Goal: Obtain resource: Obtain resource

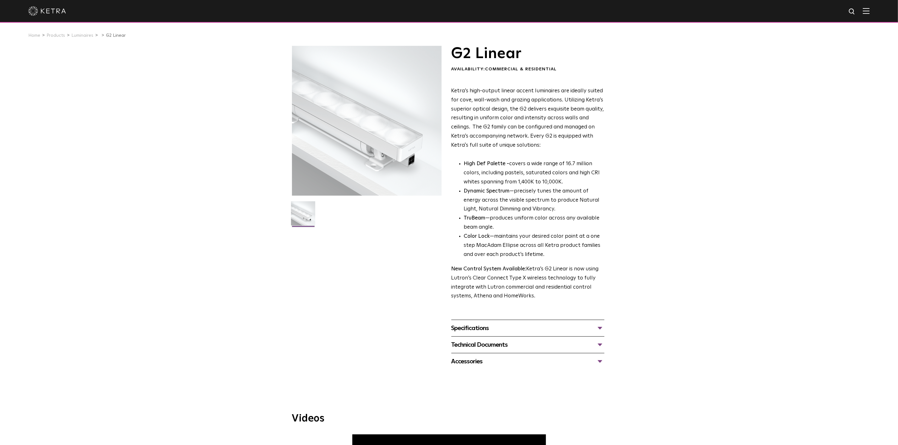
click at [461, 326] on div "Specifications" at bounding box center [527, 328] width 153 height 10
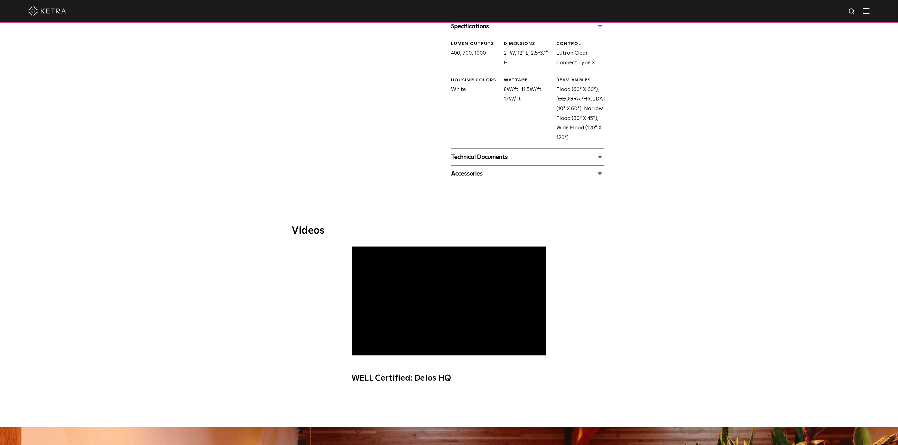
scroll to position [325, 0]
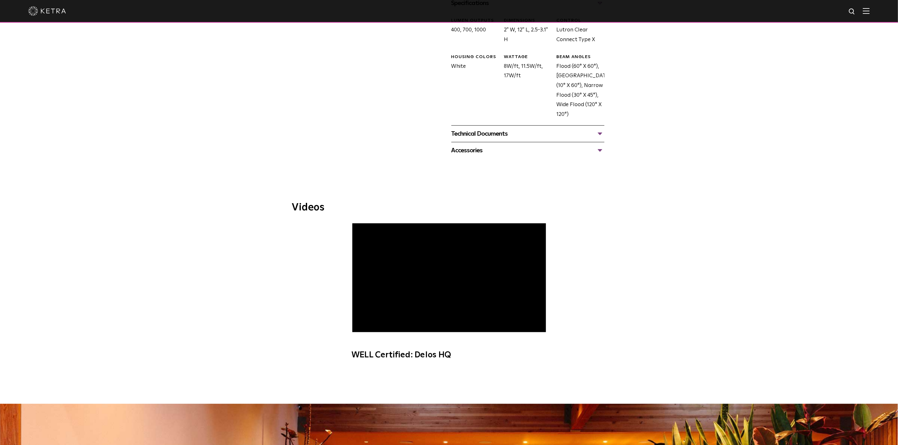
click at [493, 136] on div "Technical Documents" at bounding box center [527, 134] width 153 height 10
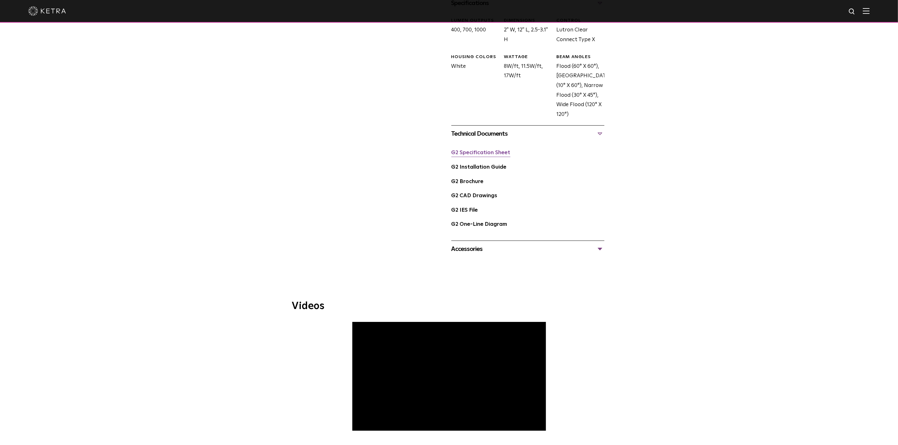
click at [480, 155] on link "G2 Specification Sheet" at bounding box center [480, 152] width 59 height 5
click at [481, 251] on div "Accessories" at bounding box center [527, 249] width 153 height 10
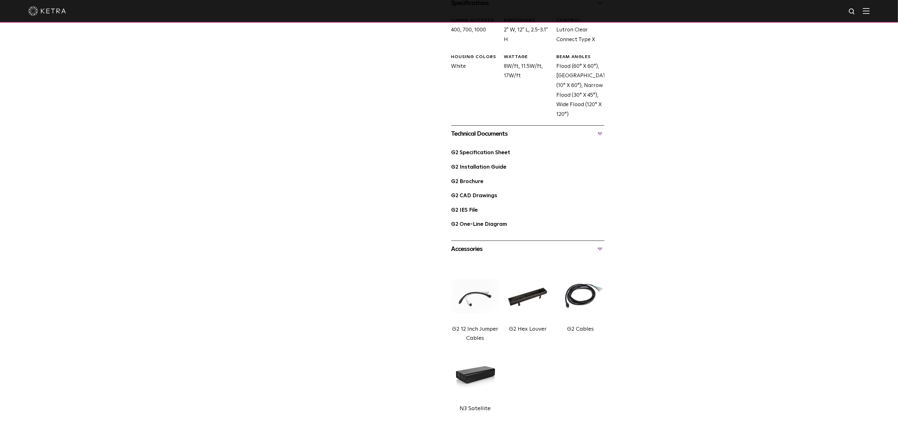
scroll to position [440, 0]
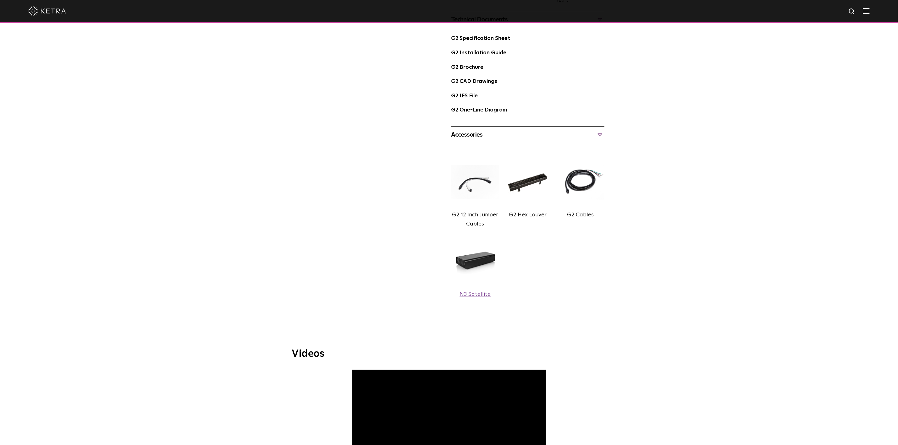
click at [478, 261] on img at bounding box center [475, 261] width 48 height 53
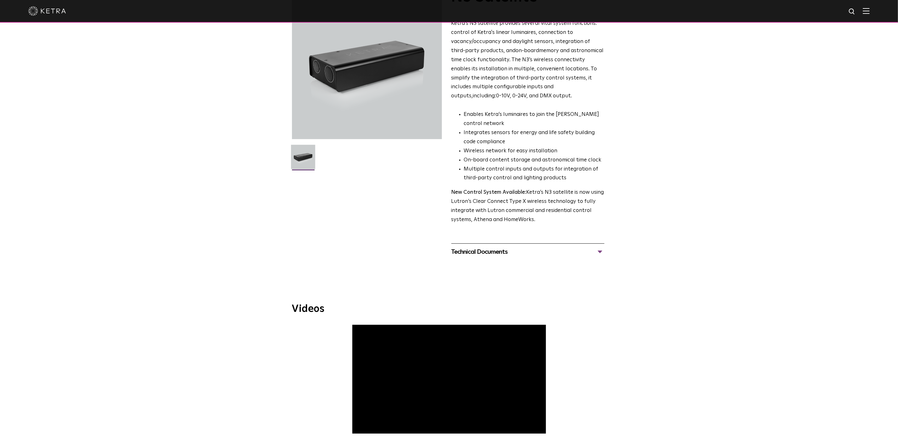
scroll to position [57, 0]
click at [491, 255] on div "Technical Documents" at bounding box center [527, 252] width 153 height 10
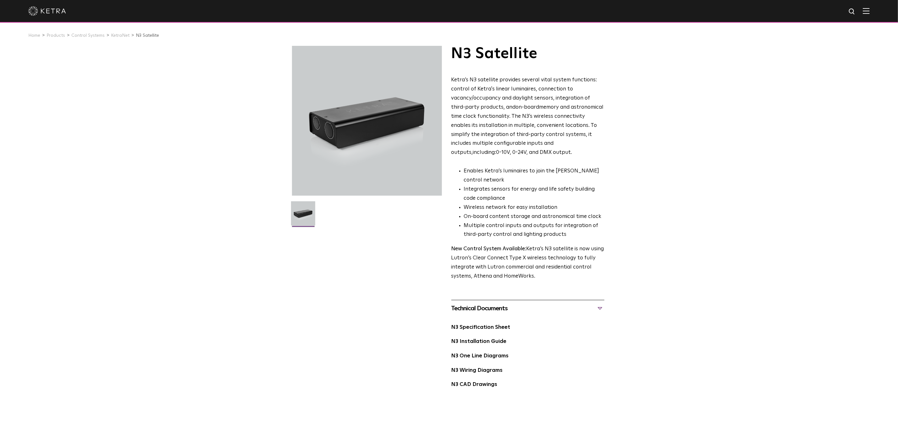
scroll to position [3, 0]
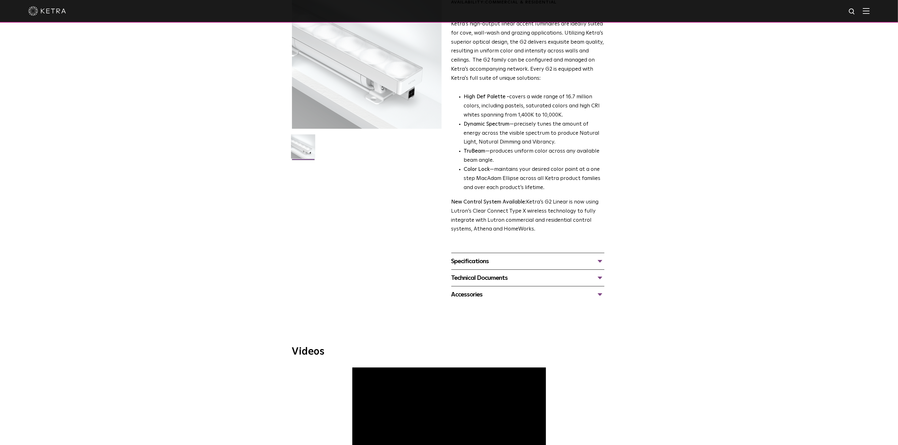
scroll to position [48, 0]
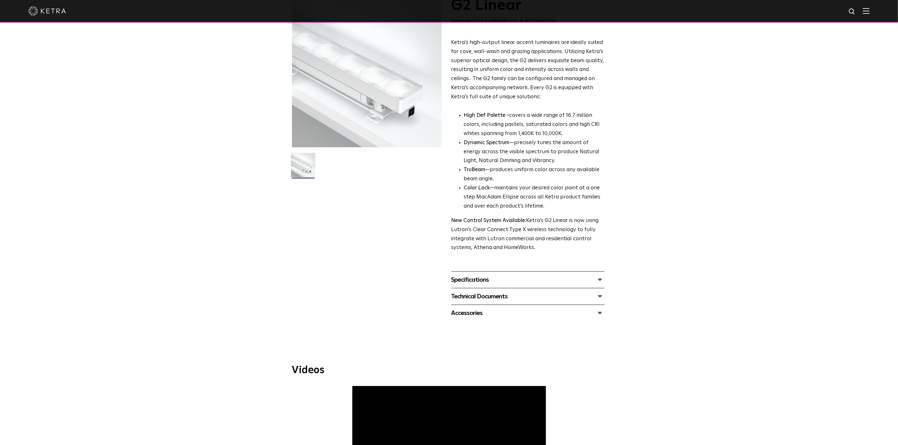
click at [478, 312] on div "Accessories" at bounding box center [527, 313] width 153 height 10
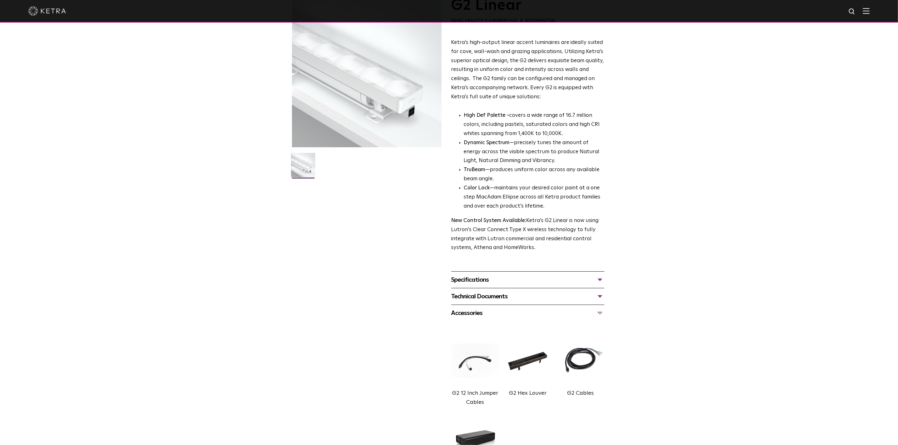
scroll to position [0, 0]
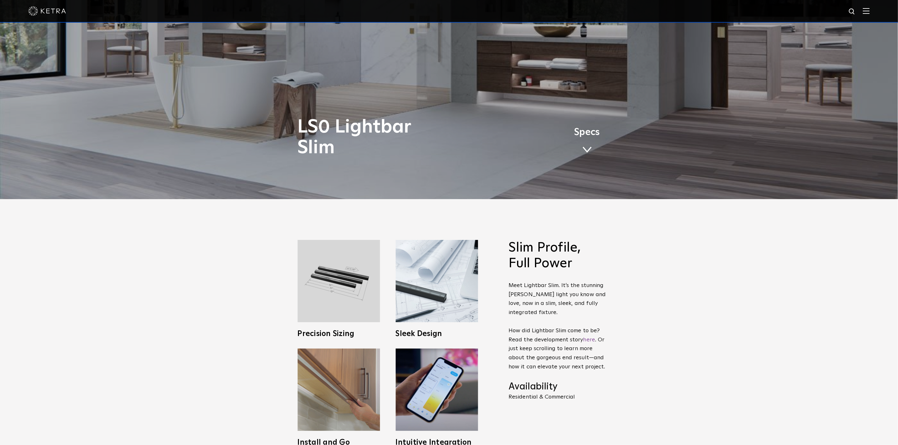
click at [589, 148] on span at bounding box center [587, 150] width 9 height 7
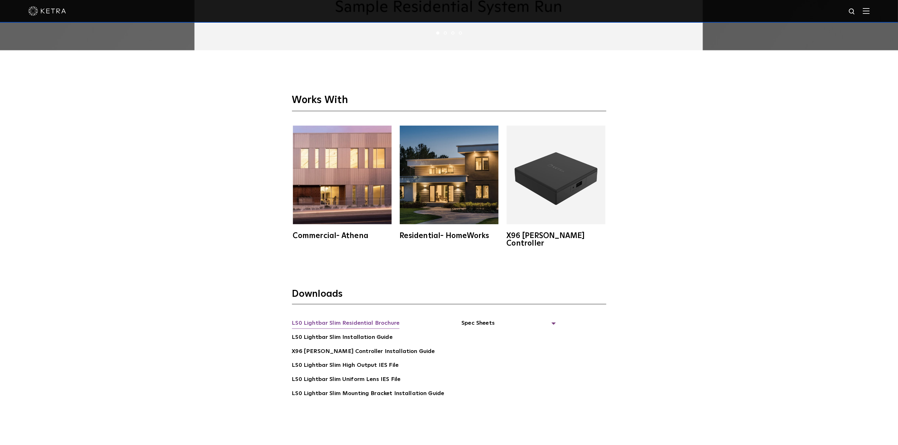
scroll to position [1602, 0]
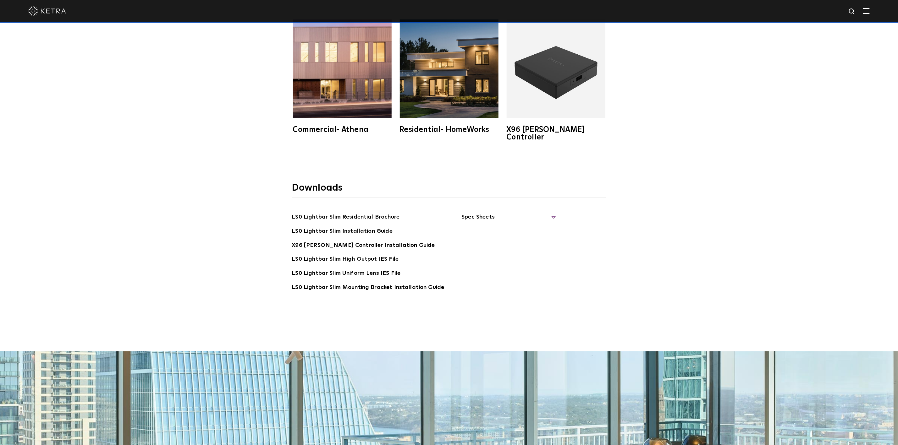
click at [510, 213] on span "Spec Sheets" at bounding box center [509, 220] width 94 height 14
click at [509, 227] on link "LS0 Lightbar Slim Spec Sheet" at bounding box center [509, 232] width 81 height 10
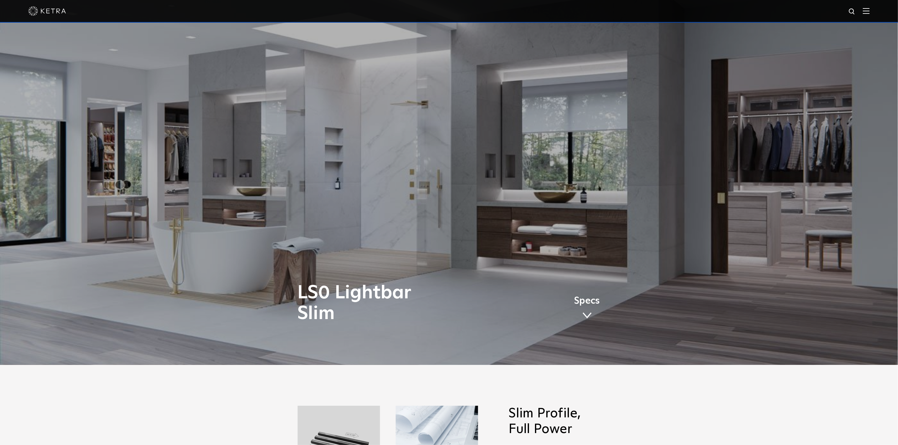
scroll to position [0, 0]
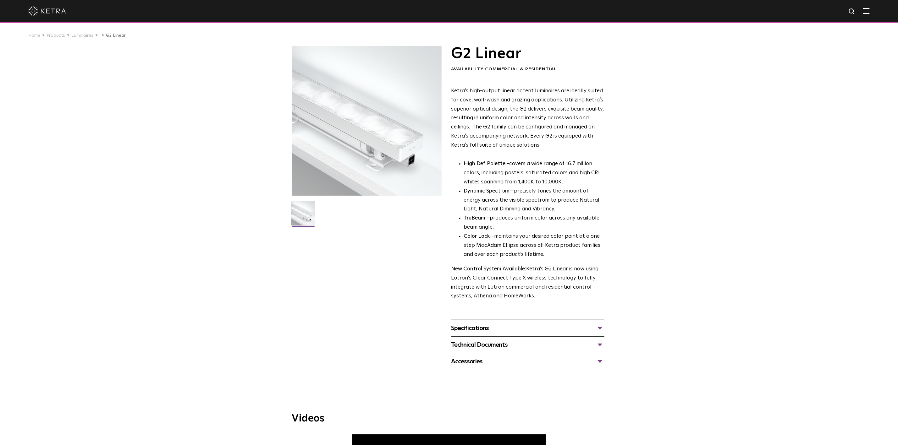
click at [464, 325] on div "Specifications" at bounding box center [527, 328] width 153 height 10
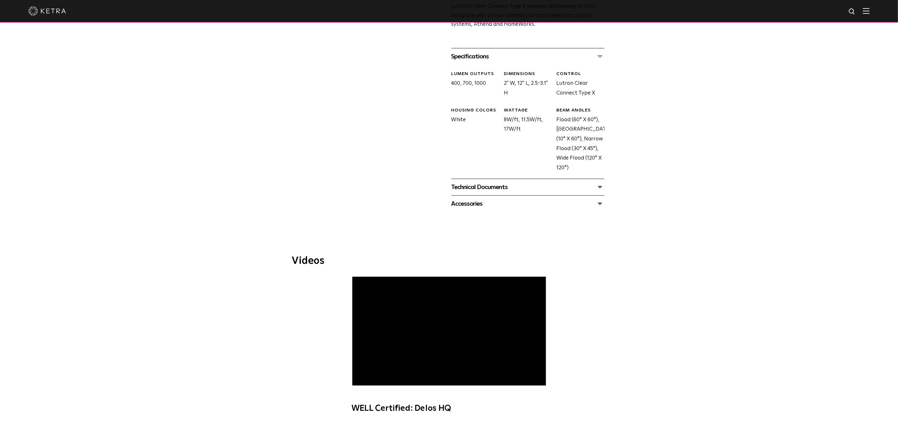
scroll to position [355, 0]
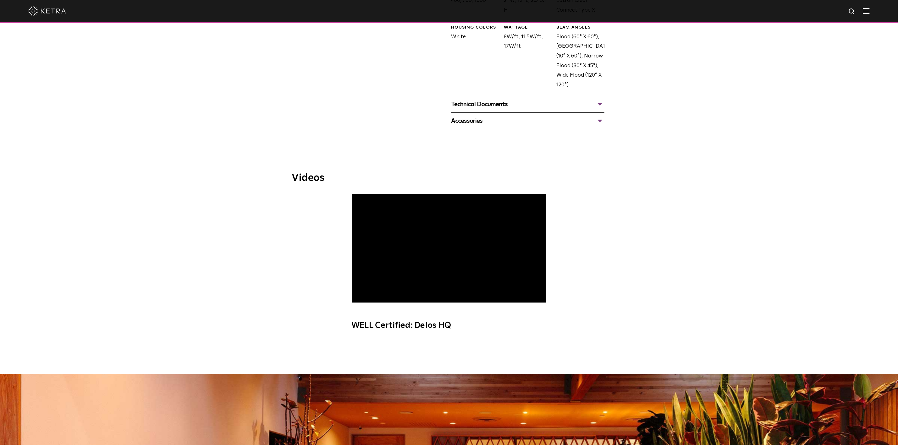
click at [475, 103] on div "Technical Documents" at bounding box center [527, 104] width 153 height 10
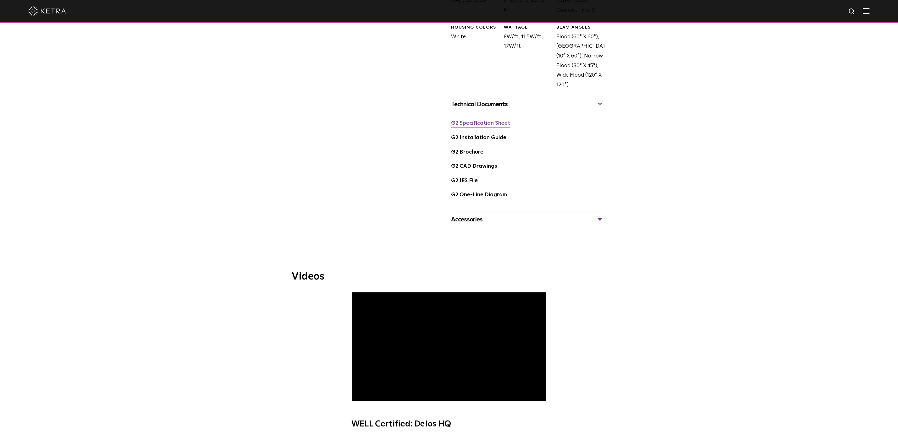
click at [478, 123] on link "G2 Specification Sheet" at bounding box center [480, 123] width 59 height 5
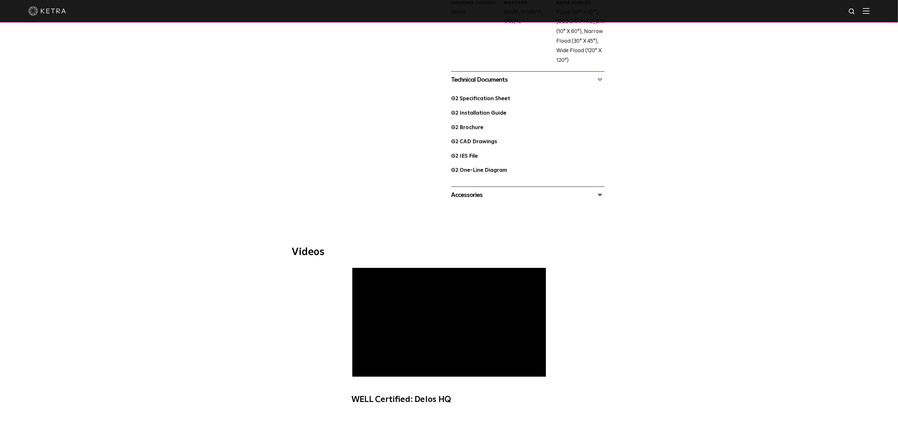
scroll to position [0, 0]
